Goal: Task Accomplishment & Management: Manage account settings

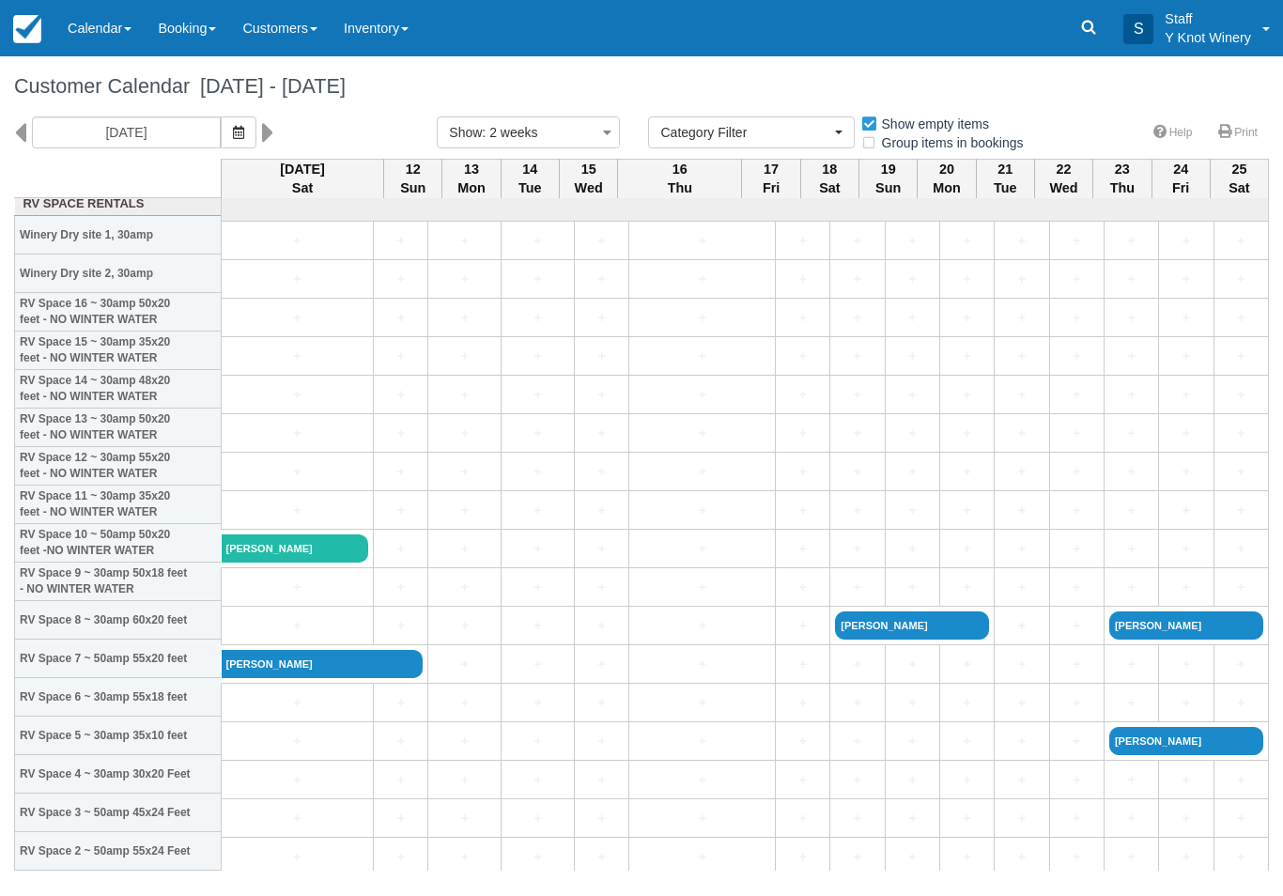
select select
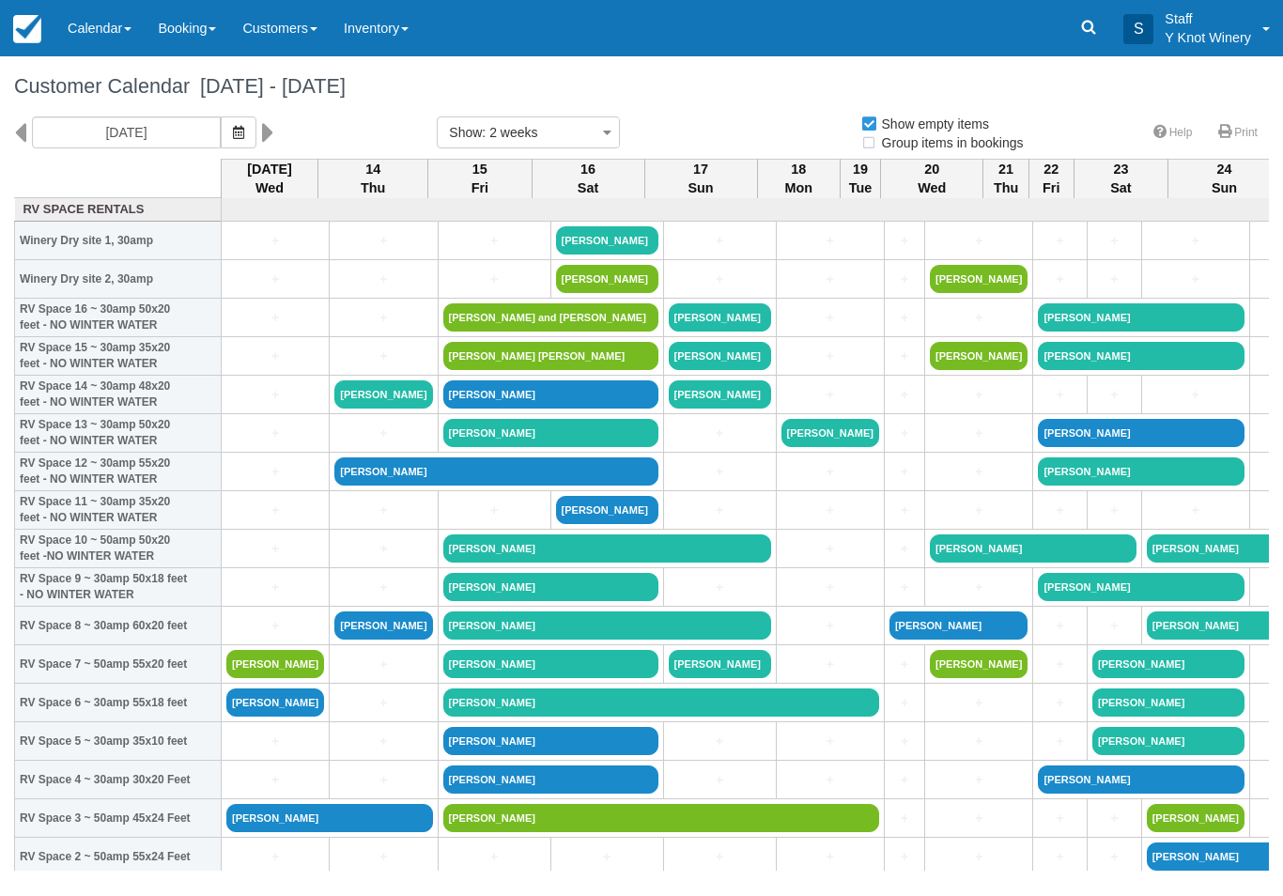
select select
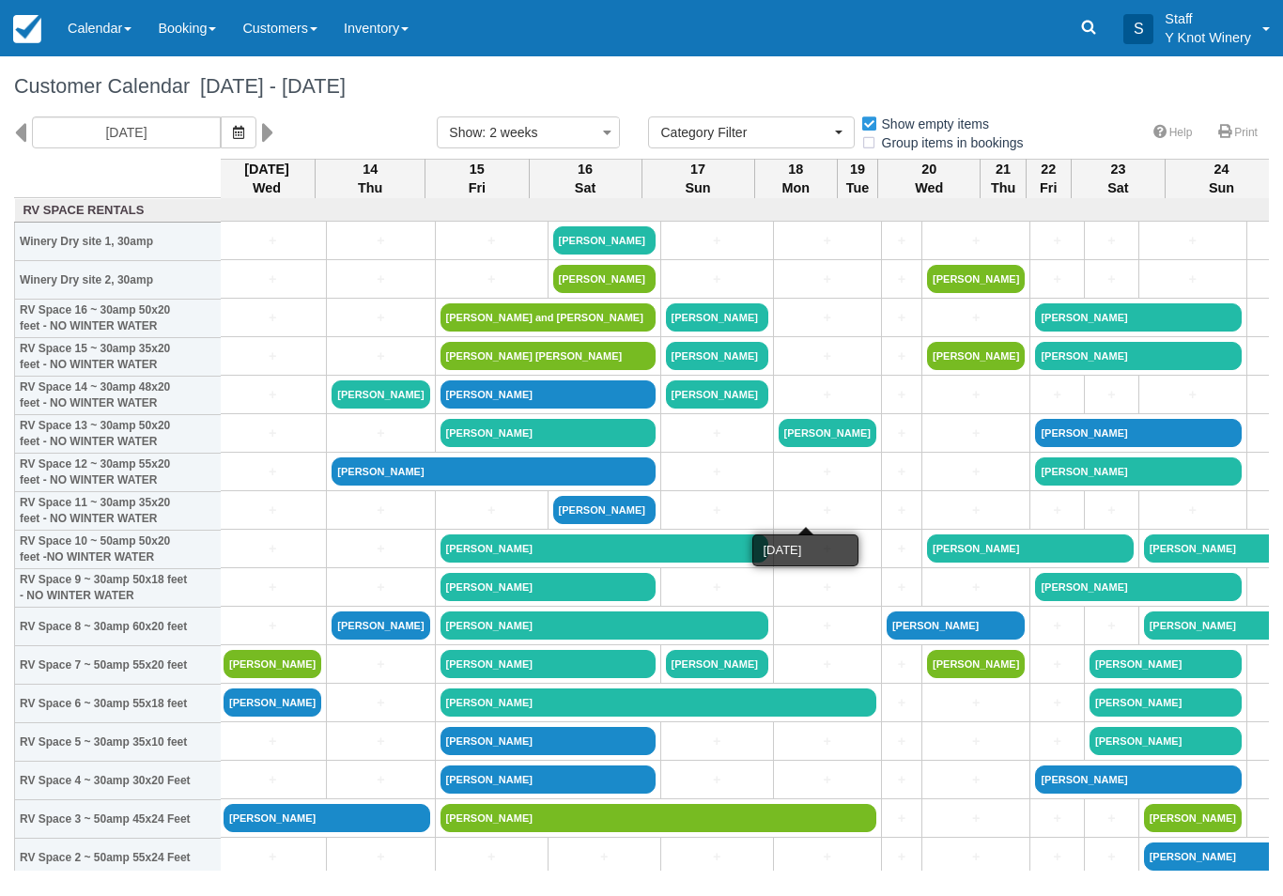
scroll to position [0, 3]
click at [221, 129] on button "button" at bounding box center [239, 132] width 36 height 32
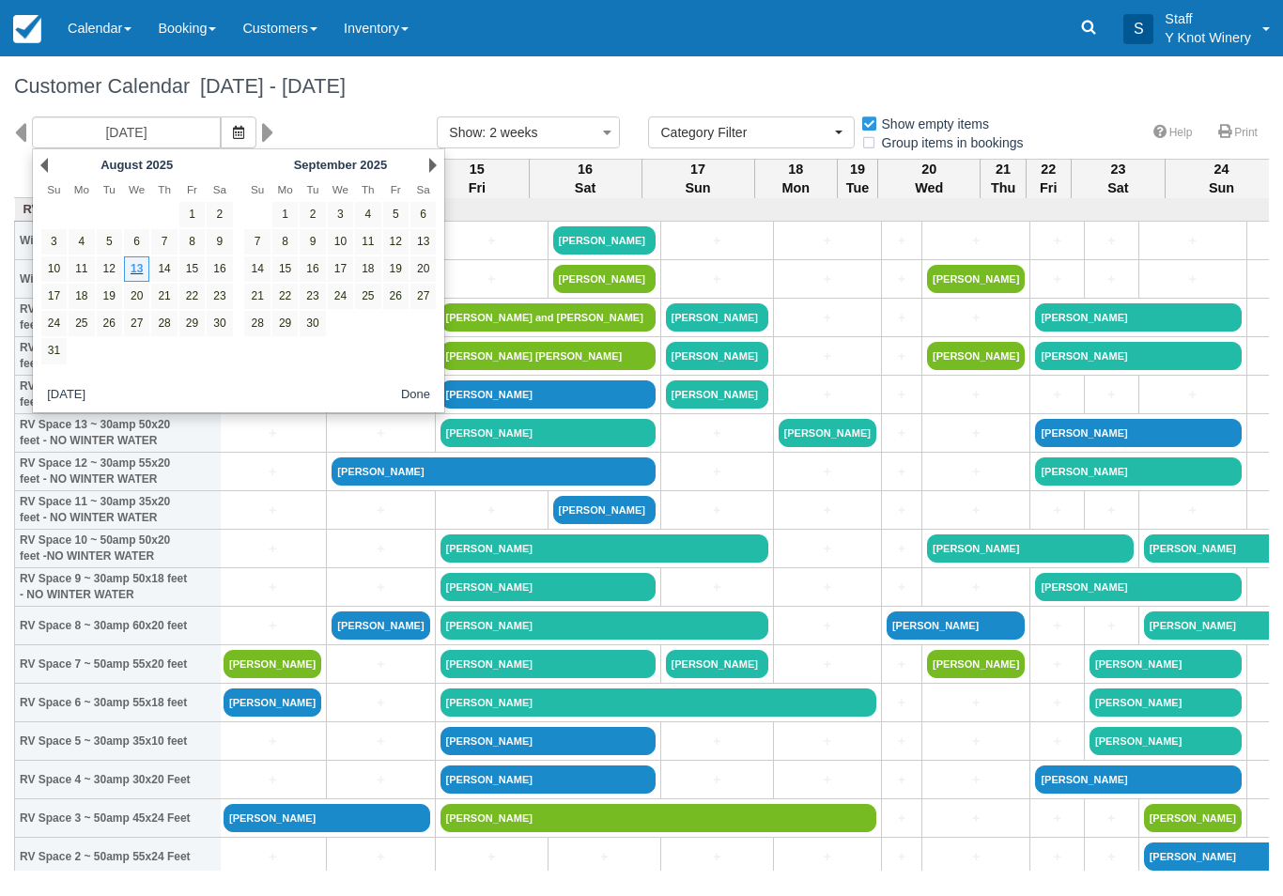
click at [194, 267] on link "15" at bounding box center [191, 268] width 25 height 25
type input "08/15/25"
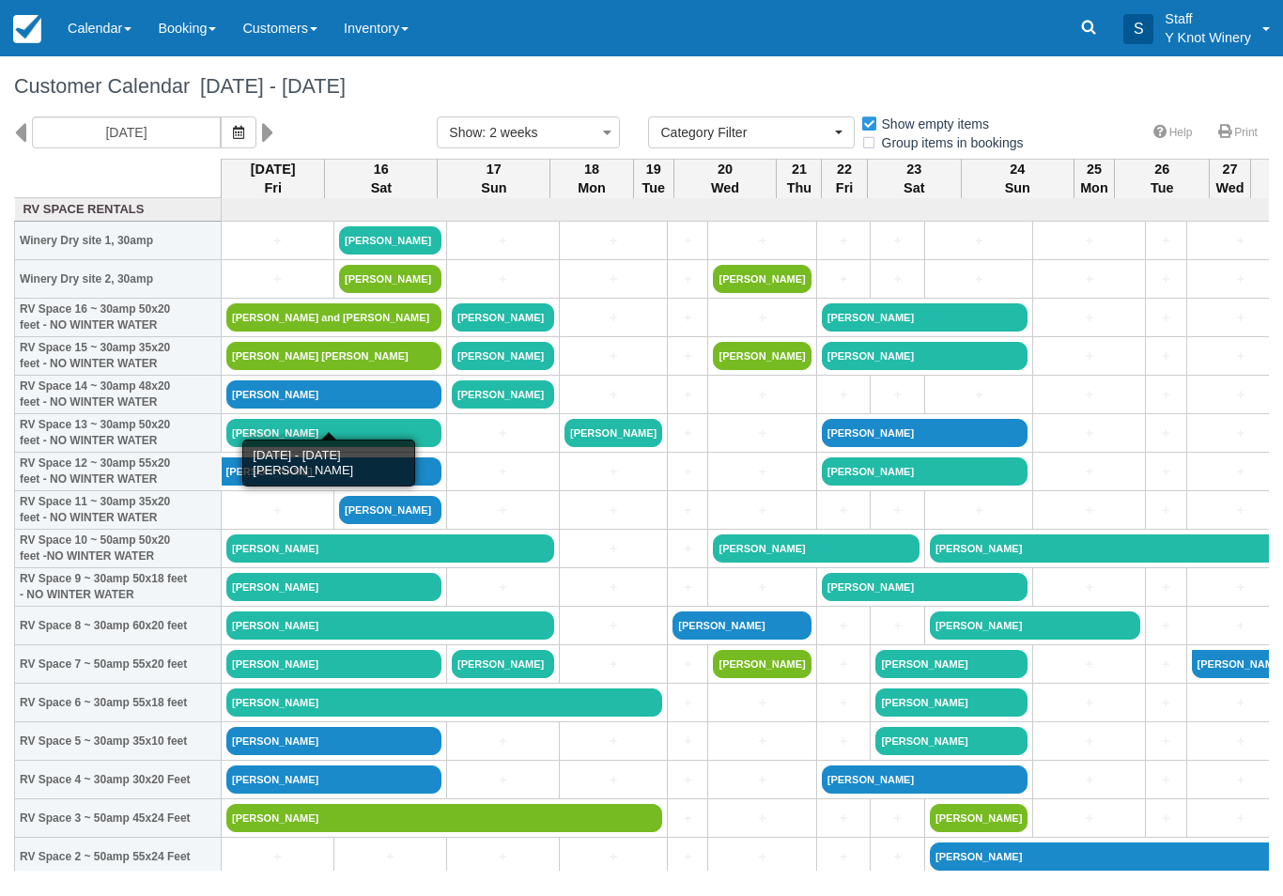
click at [300, 409] on link "[PERSON_NAME]" at bounding box center [333, 394] width 215 height 28
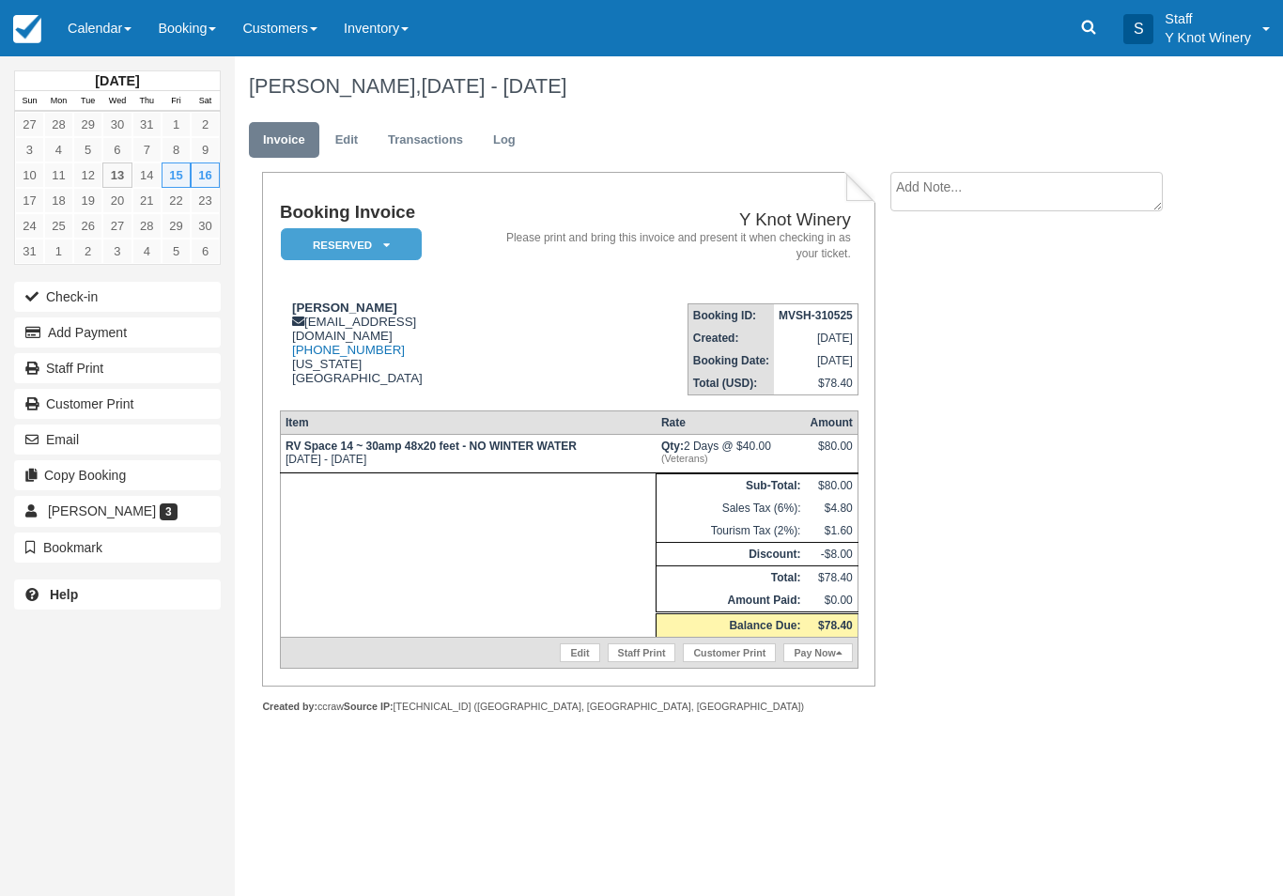
click at [354, 139] on link "Edit" at bounding box center [346, 140] width 51 height 37
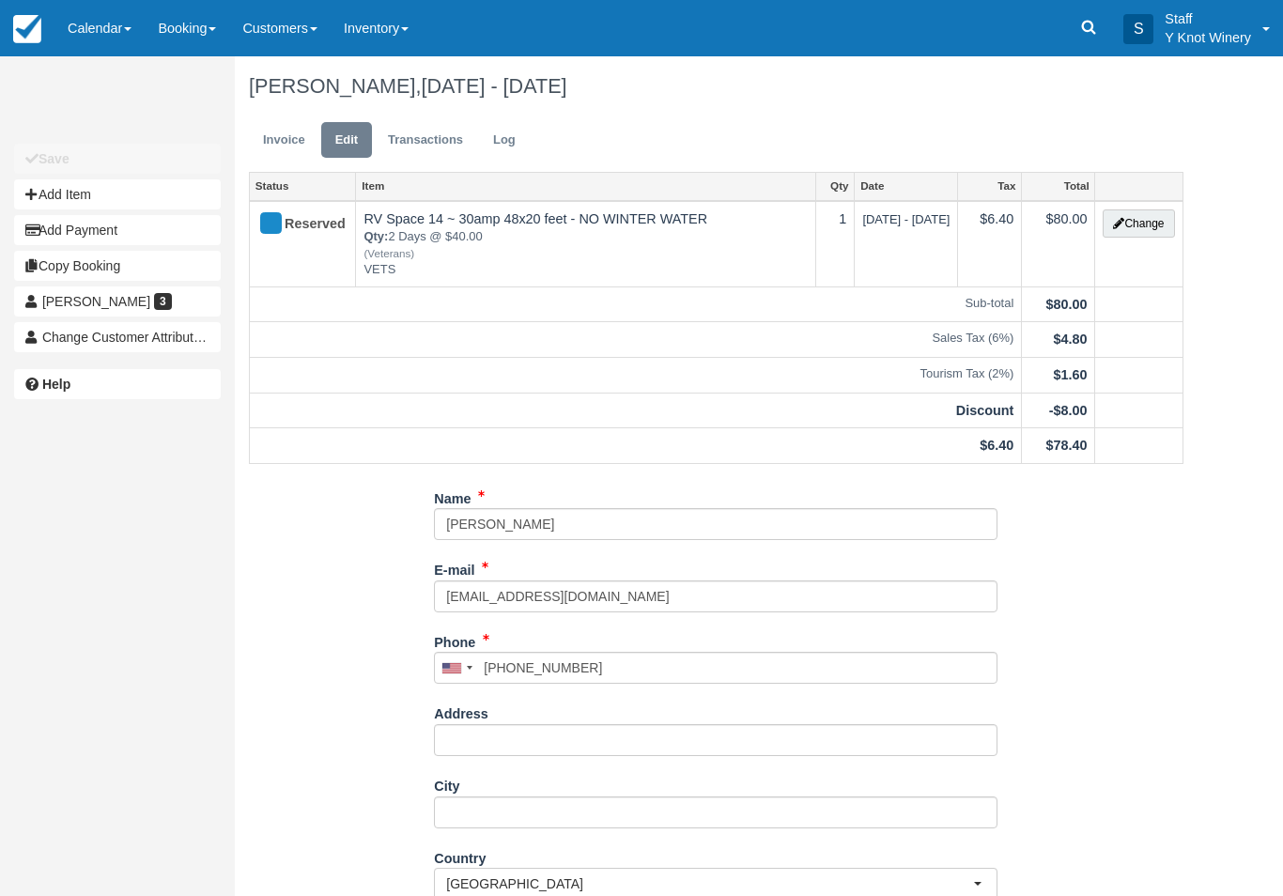
click at [1138, 231] on button "Change" at bounding box center [1138, 223] width 71 height 28
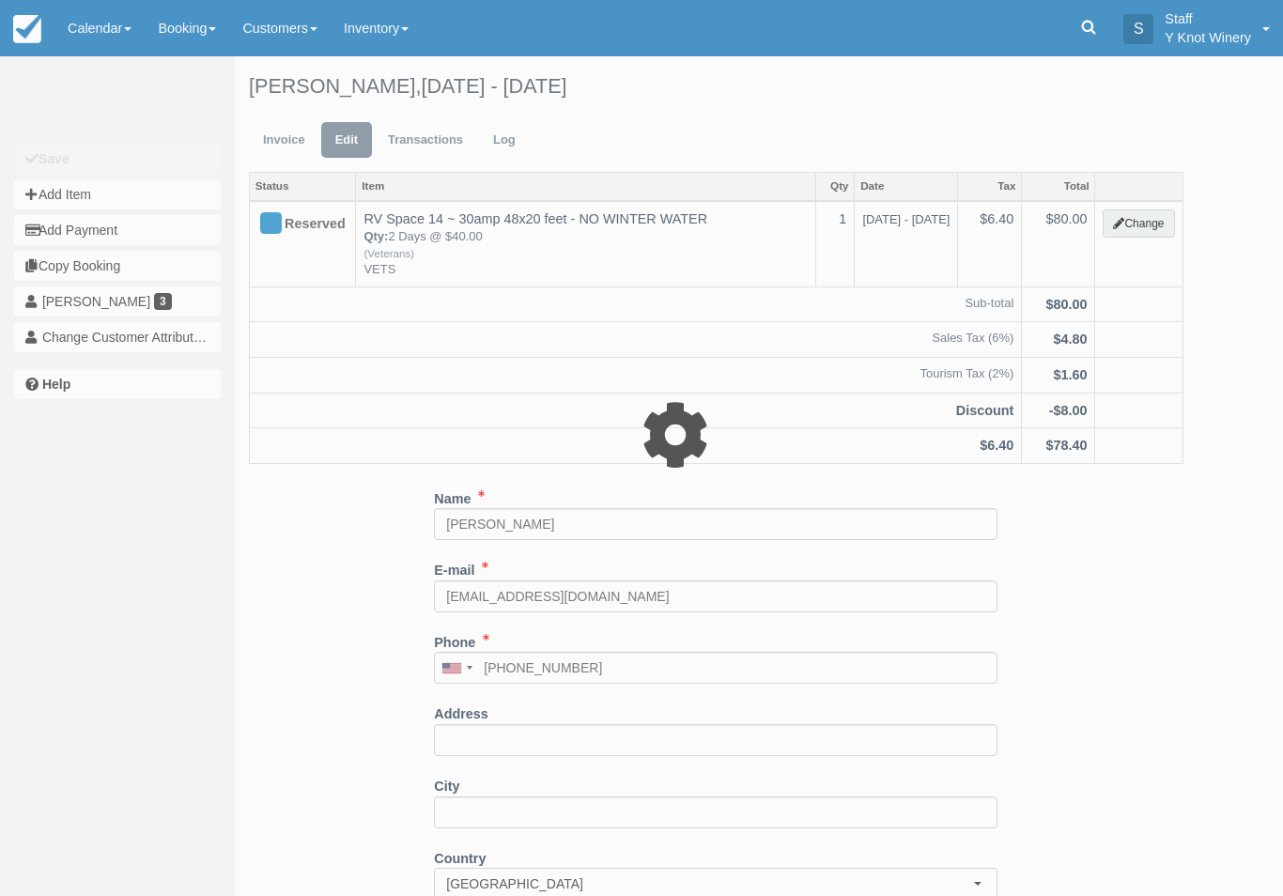
type input "80.00"
type input "VETS"
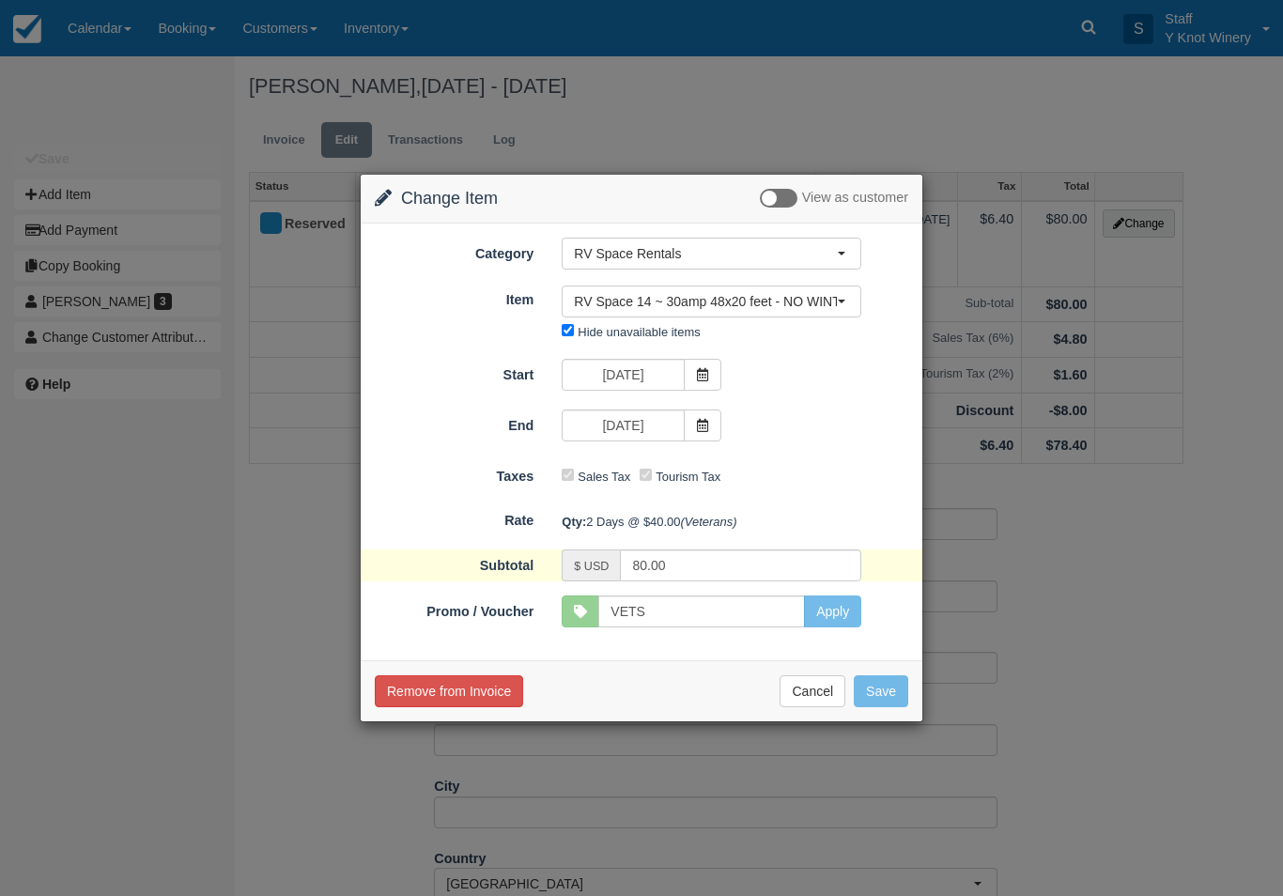
click at [697, 379] on icon at bounding box center [702, 374] width 13 height 13
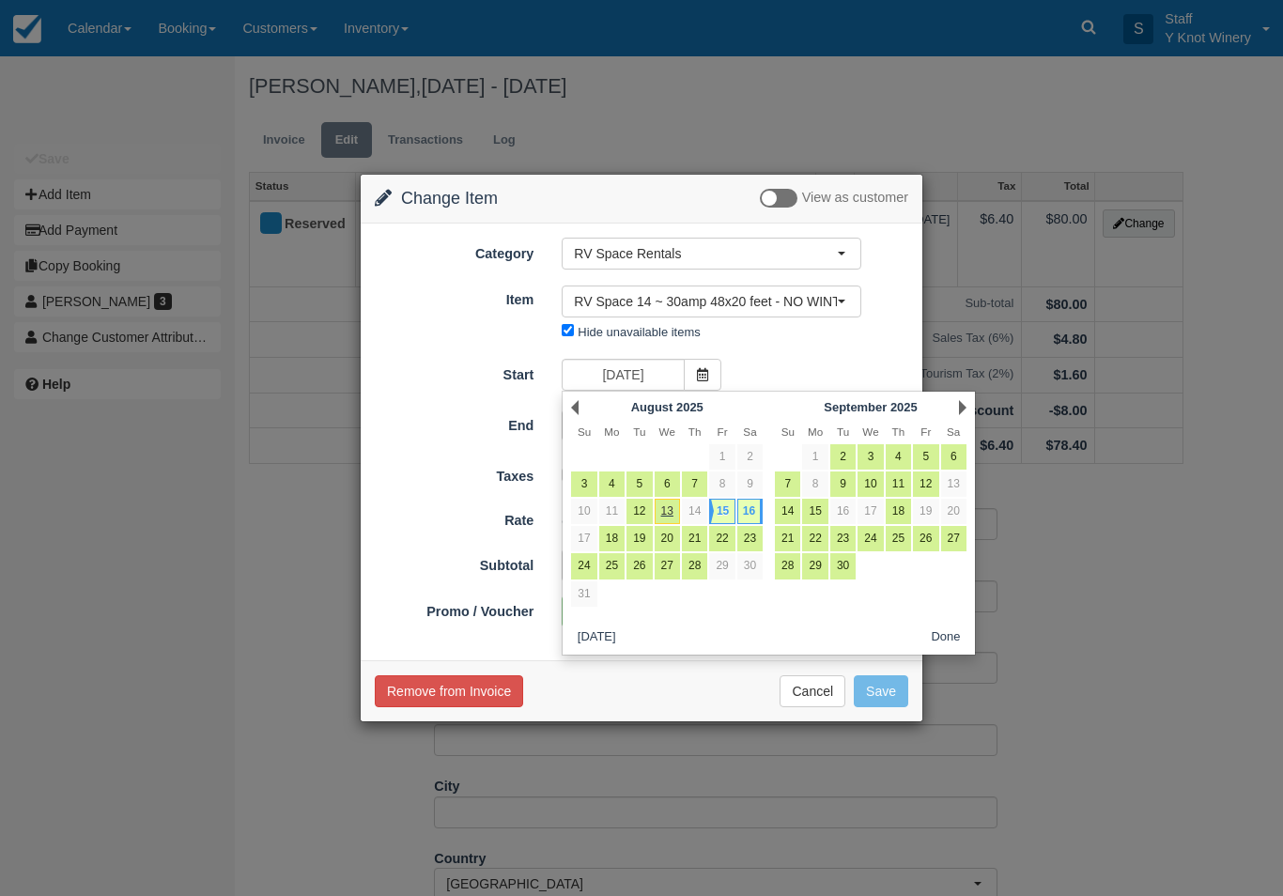
click at [689, 514] on link "14" at bounding box center [694, 511] width 25 height 25
type input "08/14/25"
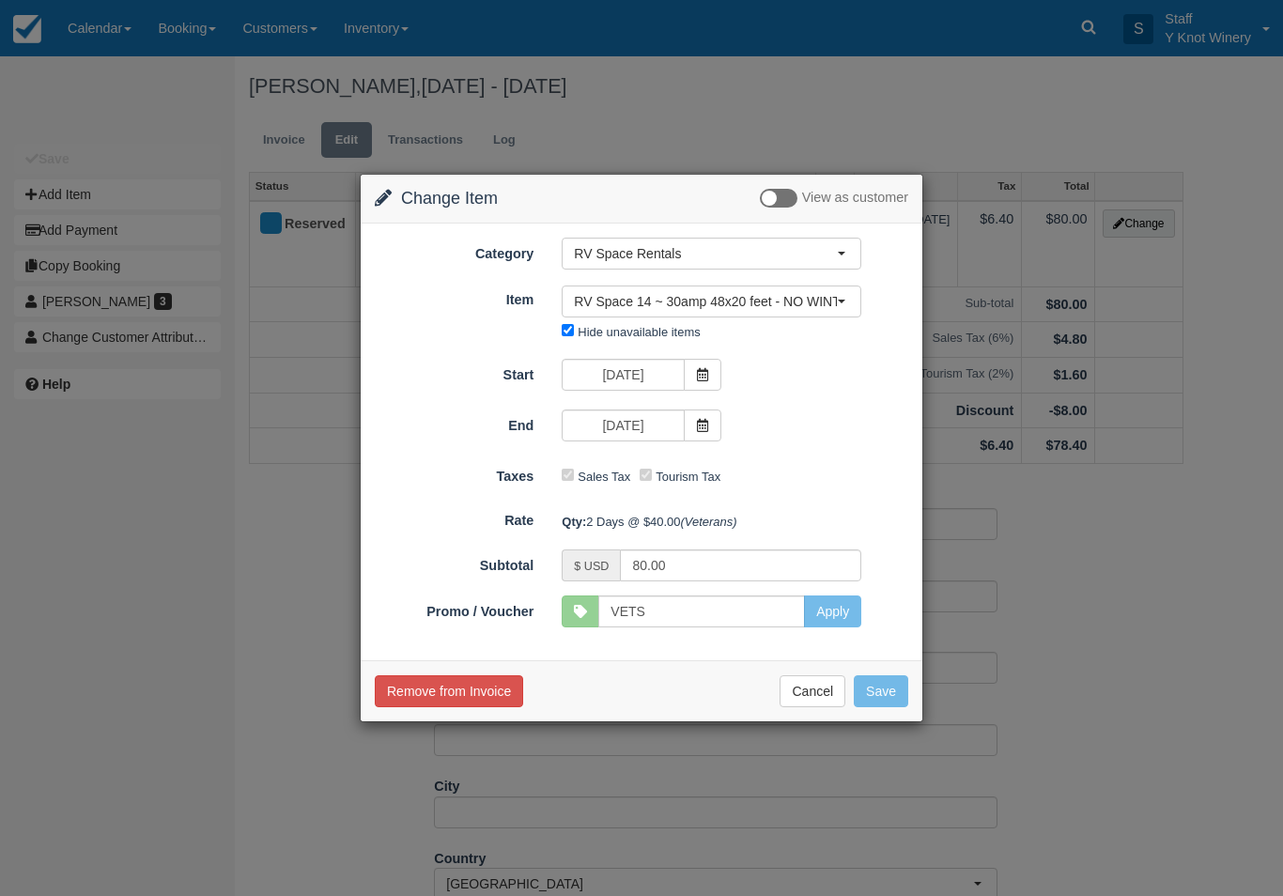
type input "120.00"
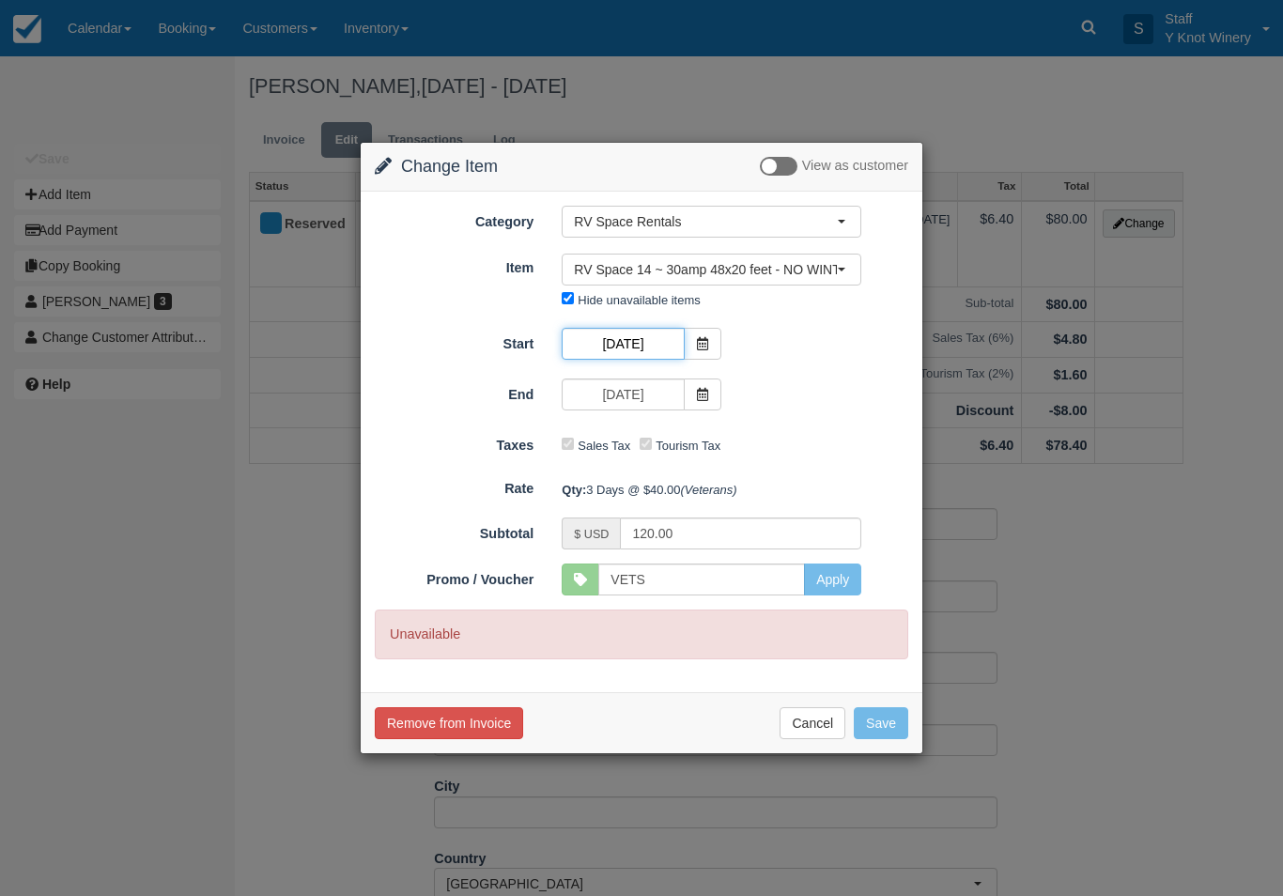
click at [681, 339] on input "08/14/25" at bounding box center [623, 344] width 122 height 32
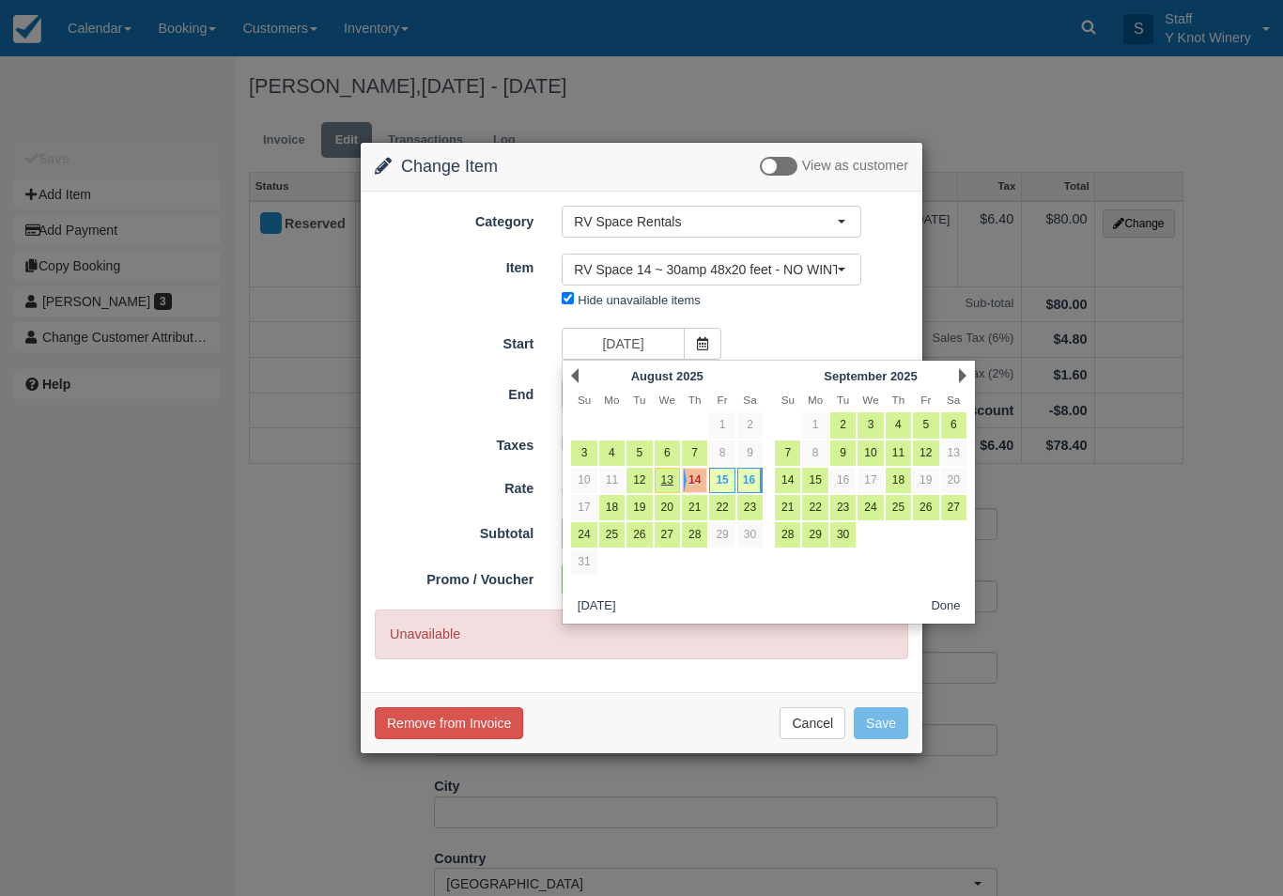
click at [728, 471] on link "15" at bounding box center [721, 480] width 25 height 25
type input "08/15/25"
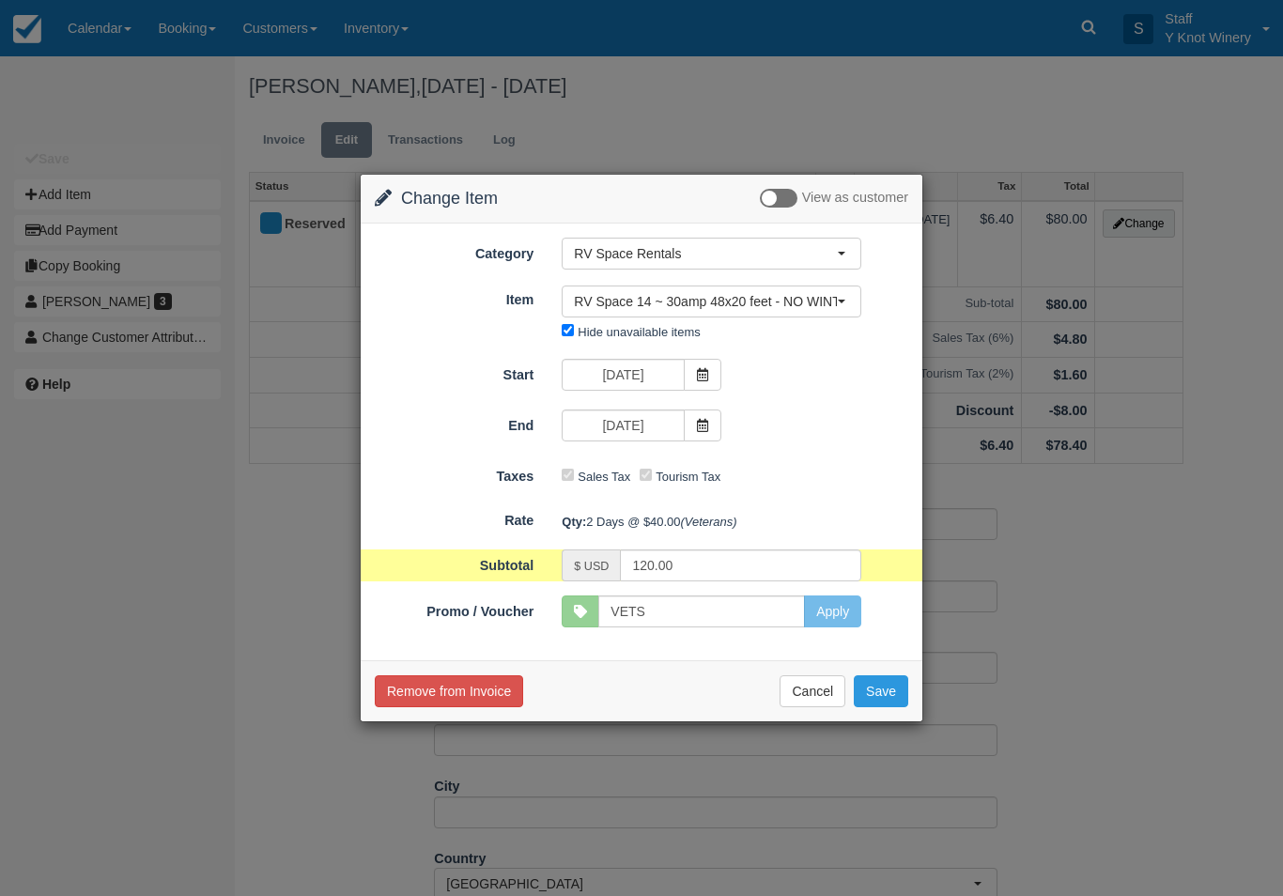
type input "80.00"
click at [887, 698] on button "Save" at bounding box center [881, 691] width 54 height 32
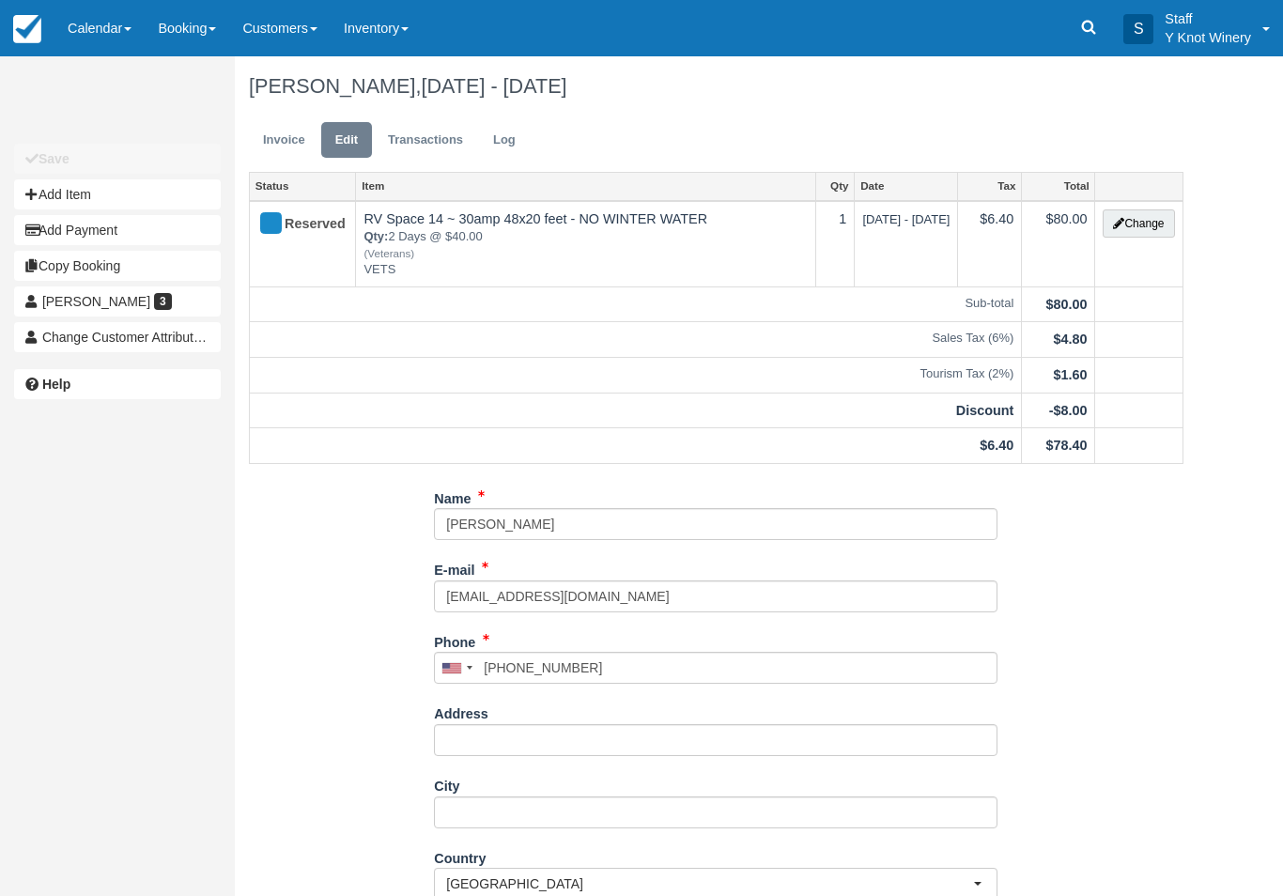
click at [121, 34] on link "Calendar" at bounding box center [99, 28] width 90 height 56
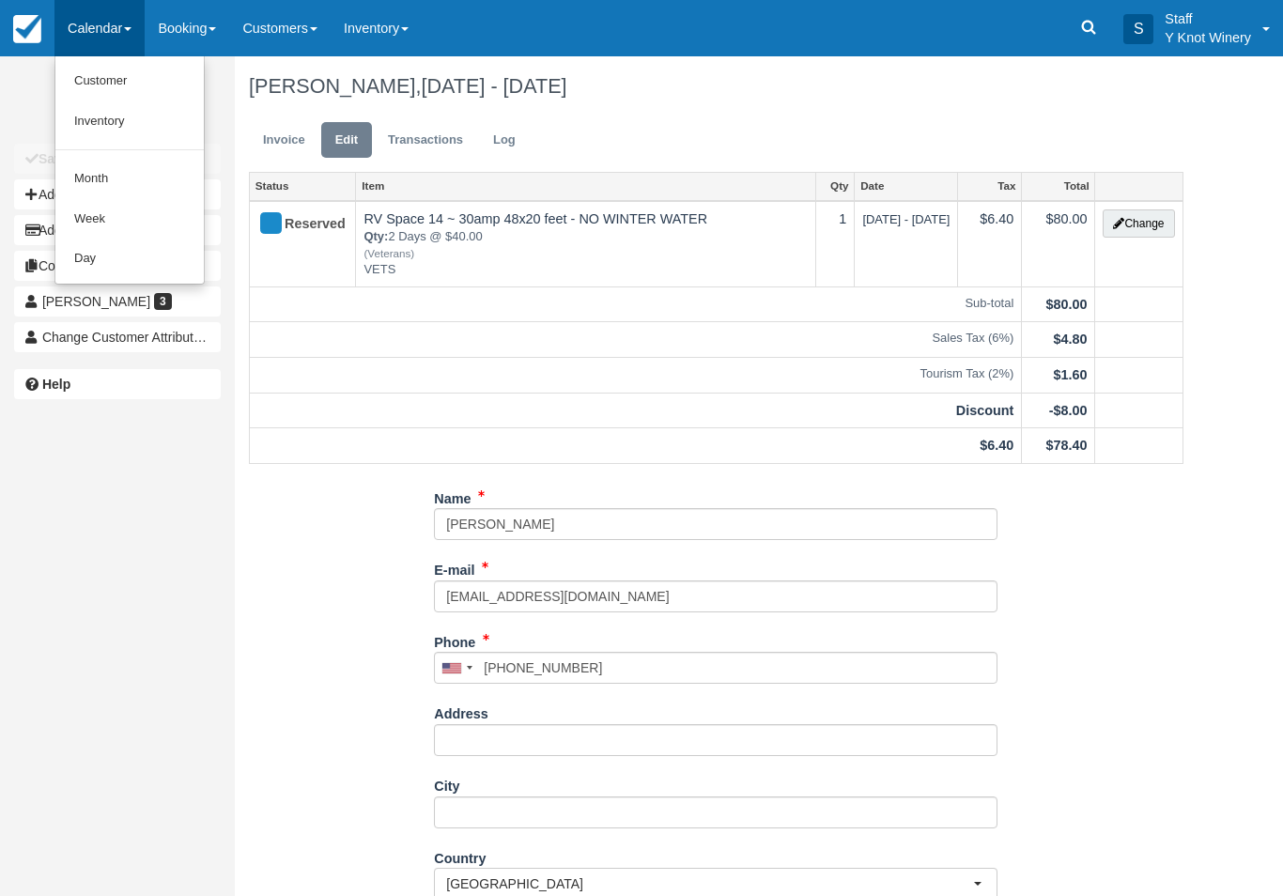
click at [132, 83] on link "Customer" at bounding box center [129, 81] width 148 height 40
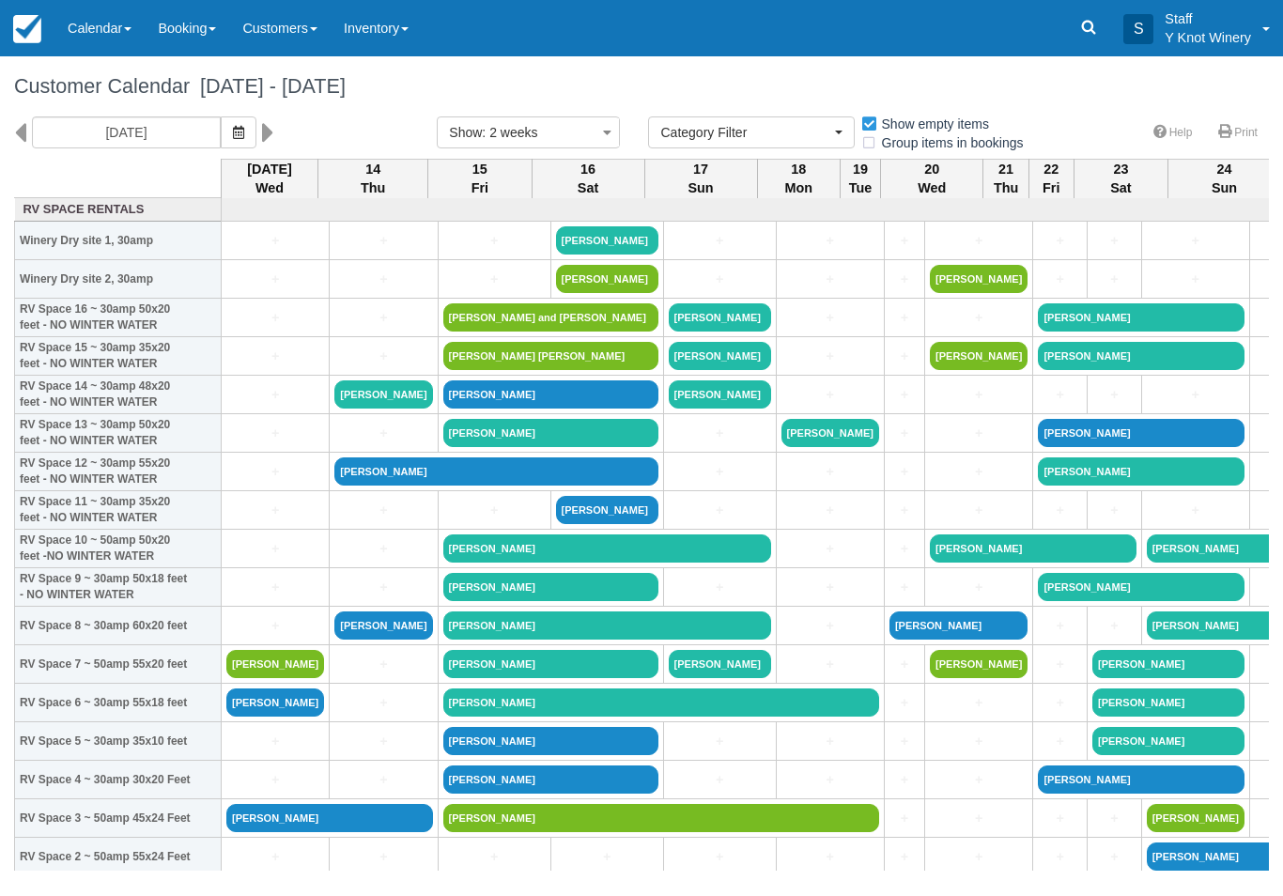
select select
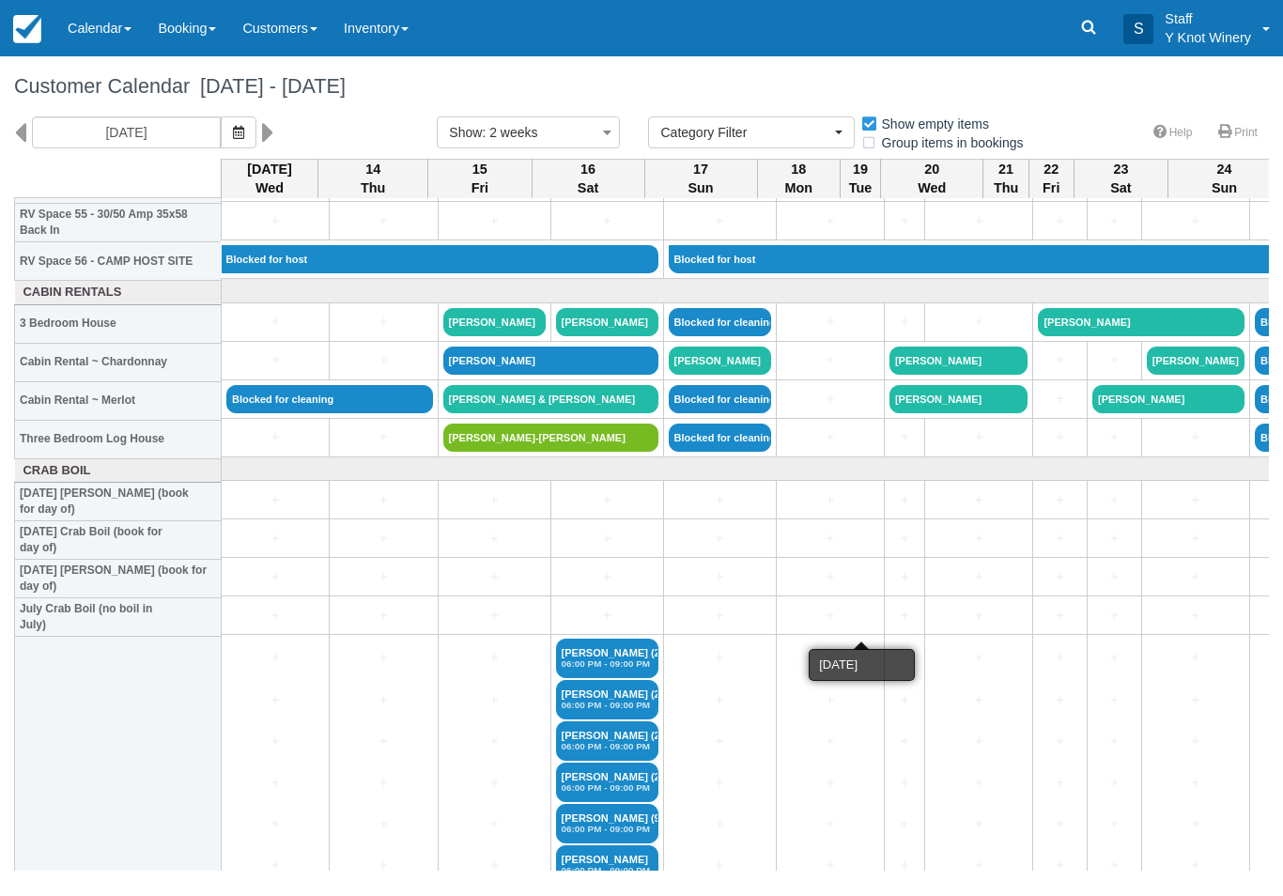
scroll to position [2174, 0]
